Goal: Contribute content

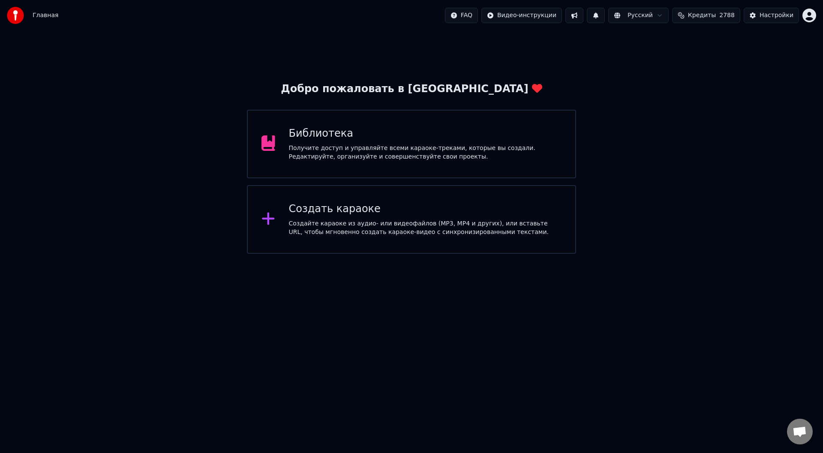
click at [350, 144] on div "Получите доступ и управляйте всеми караоке-треками, которые вы создали. Редакти…" at bounding box center [425, 152] width 273 height 17
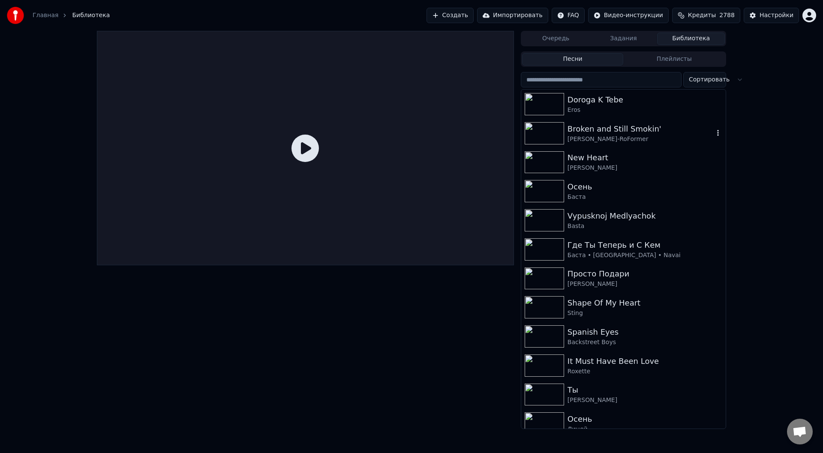
click at [615, 136] on div "[PERSON_NAME]-RoFormer" at bounding box center [641, 139] width 146 height 9
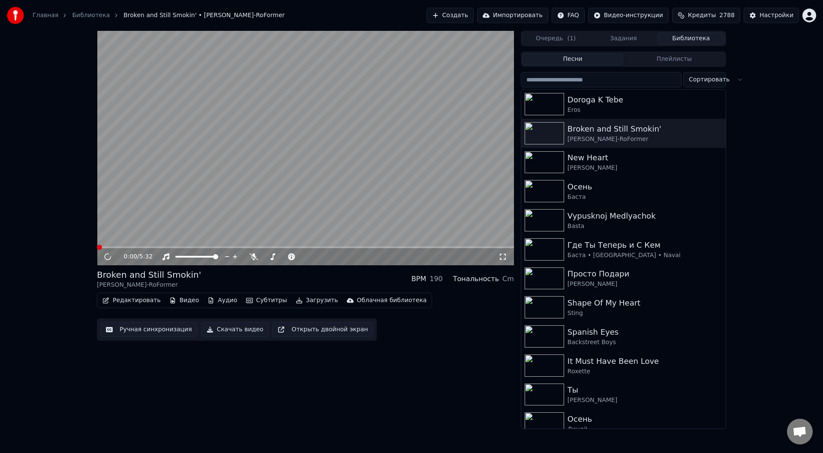
click at [126, 300] on button "Редактировать" at bounding box center [131, 301] width 65 height 12
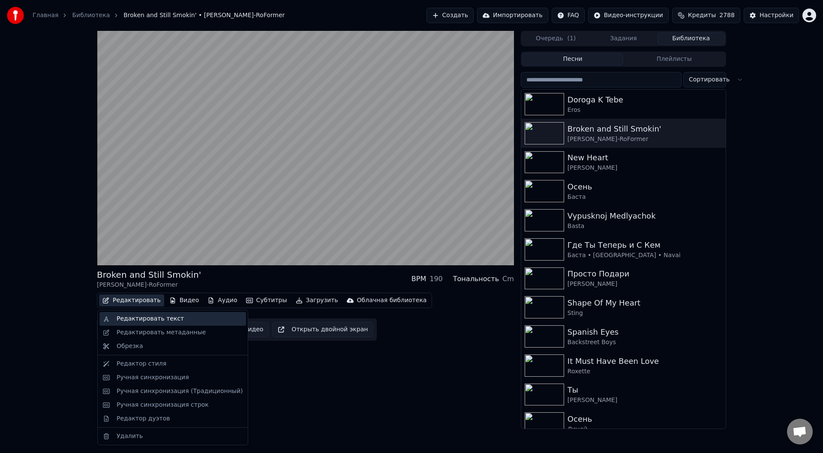
click at [132, 317] on div "Редактировать текст" at bounding box center [150, 319] width 67 height 9
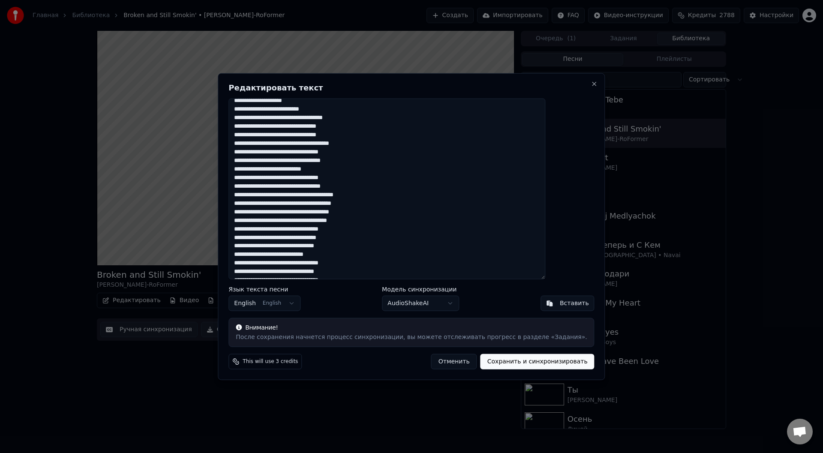
scroll to position [606, 0]
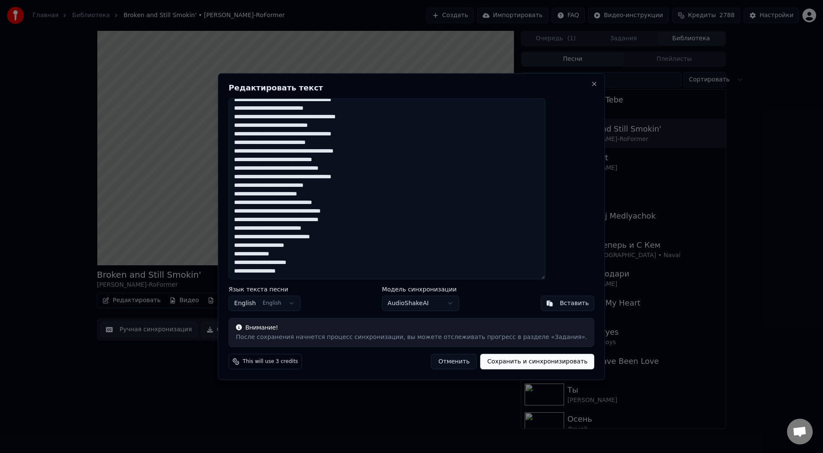
drag, startPoint x: 259, startPoint y: 105, endPoint x: 333, endPoint y: 292, distance: 201.0
click at [326, 295] on div "Редактировать текст Язык текста песни English English Модель синхронизации Audi…" at bounding box center [411, 226] width 387 height 307
click at [591, 84] on button "Close" at bounding box center [594, 83] width 7 height 7
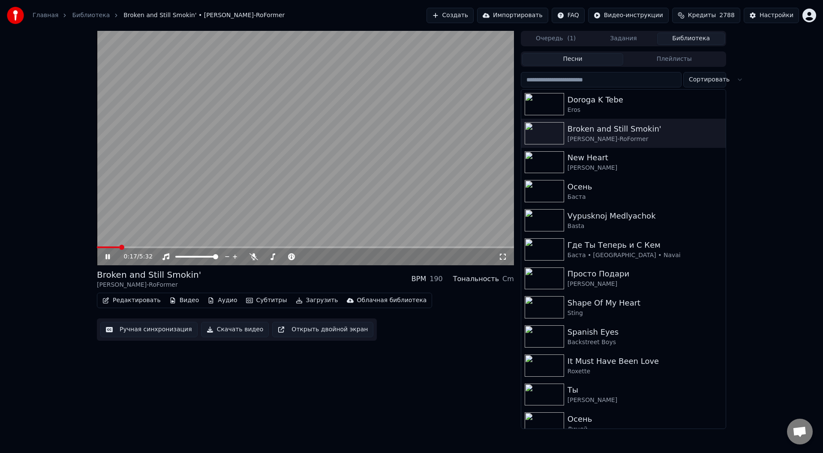
click at [109, 256] on icon at bounding box center [107, 256] width 4 height 5
click at [124, 300] on button "Редактировать" at bounding box center [131, 301] width 65 height 12
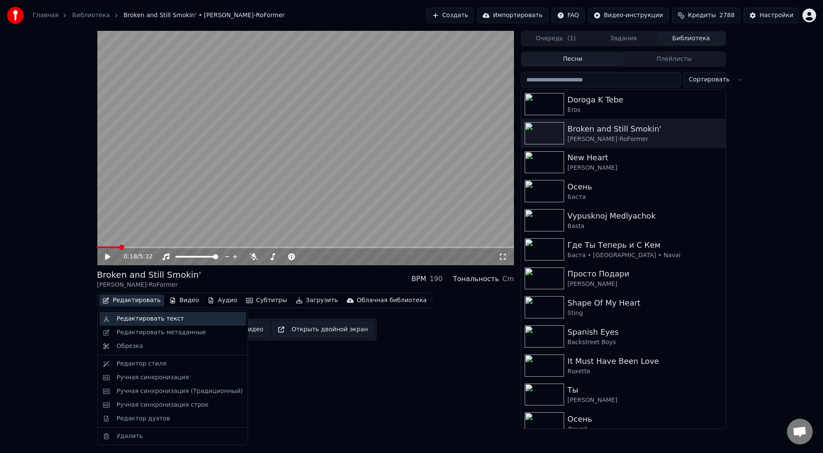
click at [134, 320] on div "Редактировать текст" at bounding box center [150, 319] width 67 height 9
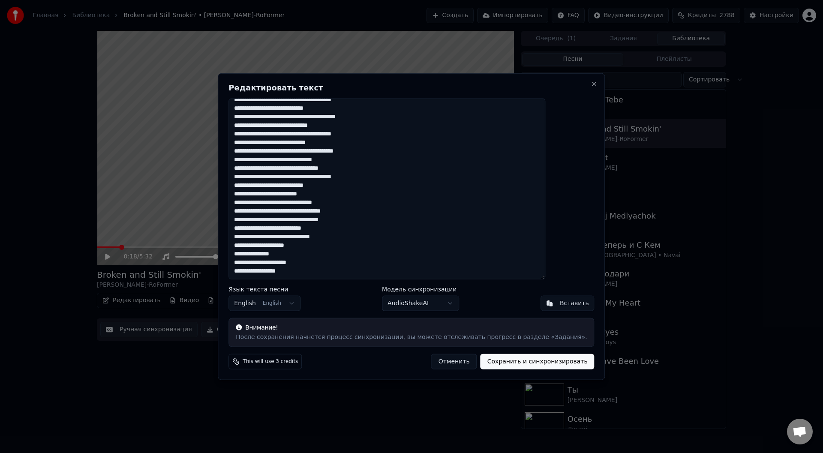
drag, startPoint x: 257, startPoint y: 103, endPoint x: 356, endPoint y: 273, distance: 196.6
click at [354, 290] on div "Редактировать текст Язык текста песни English English Модель синхронизации Audi…" at bounding box center [411, 226] width 387 height 307
click at [591, 83] on button "Close" at bounding box center [594, 83] width 7 height 7
